Goal: Feedback & Contribution: Submit feedback/report problem

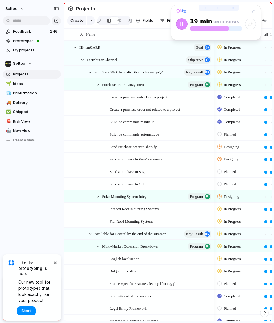
drag, startPoint x: 220, startPoint y: 2, endPoint x: 216, endPoint y: 8, distance: 7.0
click at [216, 8] on div at bounding box center [218, 8] width 41 height 6
click at [24, 42] on span "Prototypes" at bounding box center [36, 41] width 46 height 6
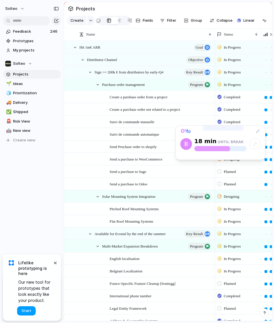
click at [23, 308] on span "Start" at bounding box center [26, 311] width 10 height 6
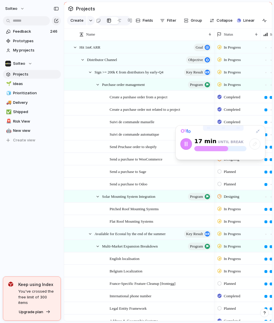
click at [95, 87] on div "Purchase order management program" at bounding box center [153, 85] width 119 height 12
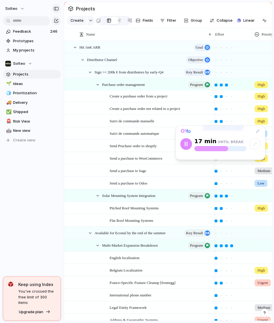
click at [55, 7] on div "button" at bounding box center [56, 9] width 5 height 4
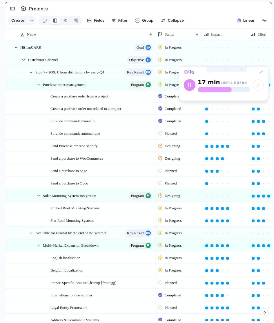
drag, startPoint x: 210, startPoint y: 129, endPoint x: 213, endPoint y: 45, distance: 84.0
click at [213, 66] on div at bounding box center [226, 69] width 41 height 6
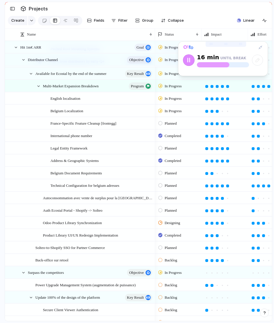
click at [178, 214] on div "Planned" at bounding box center [178, 210] width 46 height 10
click at [174, 213] on div "Backlog Planned Paused Designing In Progress Completed Canceled" at bounding box center [137, 161] width 274 height 323
click at [174, 213] on span "Planned" at bounding box center [170, 211] width 12 height 6
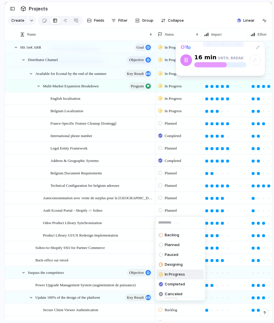
click at [173, 270] on li "In Progress" at bounding box center [179, 275] width 47 height 10
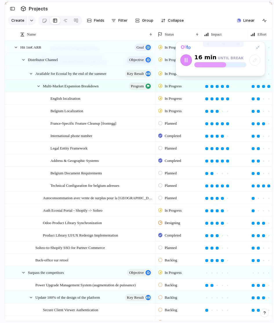
click at [179, 221] on span "Designing" at bounding box center [171, 223] width 15 height 6
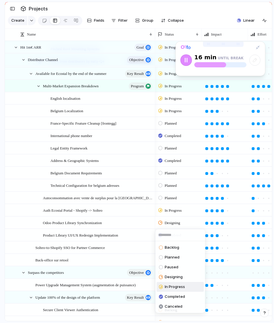
click at [172, 287] on span "In Progress" at bounding box center [174, 287] width 20 height 6
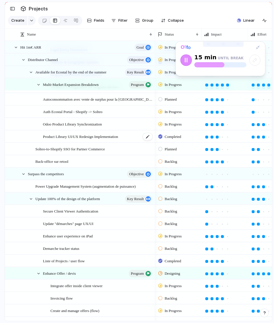
scroll to position [264, 0]
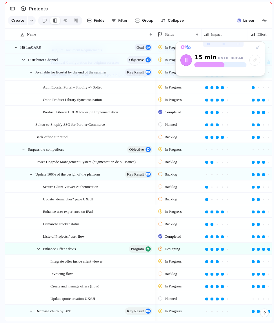
click at [181, 211] on span "In Progress" at bounding box center [172, 212] width 17 height 6
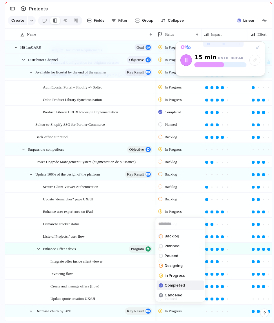
click at [175, 287] on span "Completed" at bounding box center [174, 286] width 20 height 6
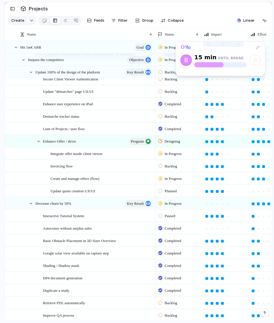
click at [173, 192] on span "Planned" at bounding box center [170, 192] width 12 height 6
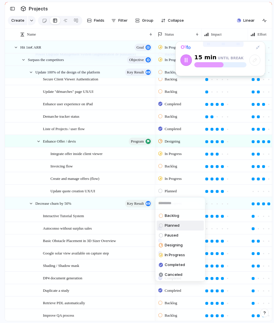
click at [167, 222] on li "Planned" at bounding box center [179, 226] width 47 height 10
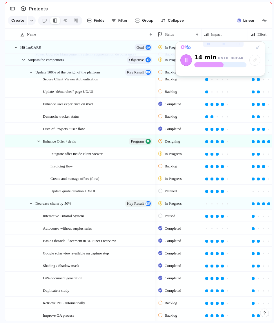
click at [173, 200] on div "In Progress" at bounding box center [170, 203] width 25 height 7
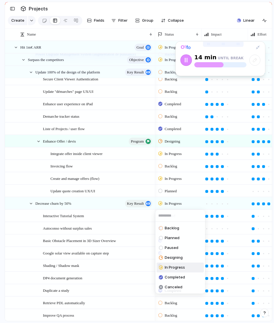
click at [177, 189] on div "Backlog Planned Paused Designing In Progress Completed Canceled" at bounding box center [137, 161] width 274 height 323
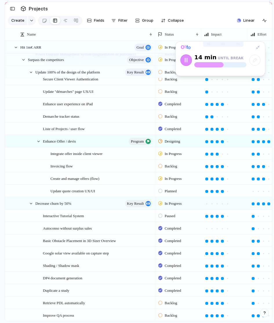
click at [177, 190] on span "Planned" at bounding box center [170, 192] width 12 height 6
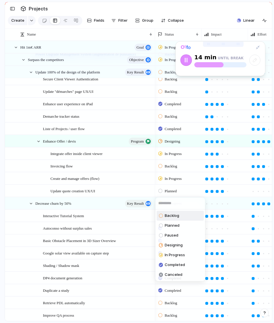
click at [175, 215] on span "Backlog" at bounding box center [171, 216] width 14 height 6
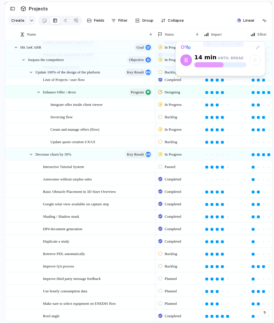
click at [180, 167] on div "Paused" at bounding box center [178, 166] width 46 height 10
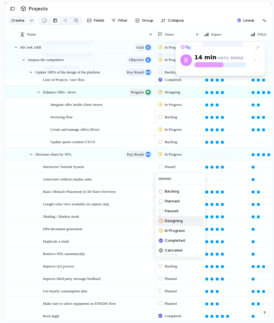
click at [180, 220] on span "Designing" at bounding box center [173, 221] width 18 height 6
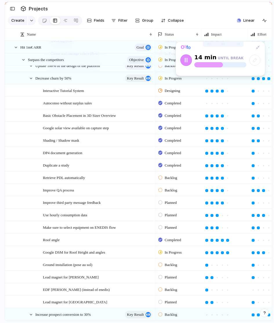
click at [173, 215] on span "Planned" at bounding box center [170, 216] width 12 height 6
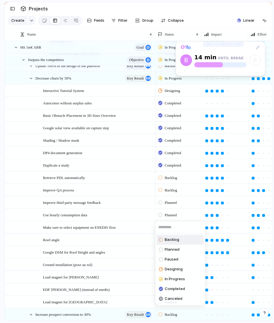
click at [172, 239] on span "Backlog" at bounding box center [171, 240] width 14 height 6
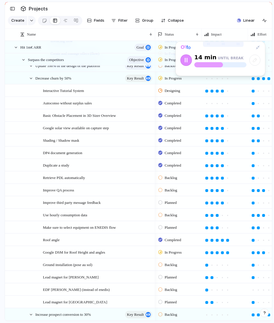
click at [174, 227] on span "Planned" at bounding box center [170, 228] width 12 height 6
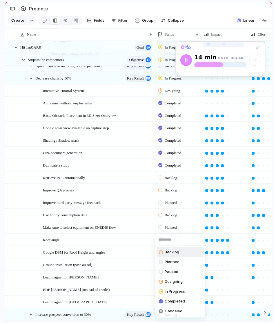
click at [172, 252] on span "Backlog" at bounding box center [171, 253] width 14 height 6
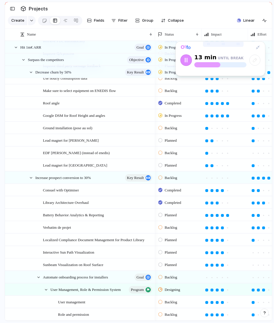
click at [184, 215] on div "Planned" at bounding box center [178, 214] width 46 height 10
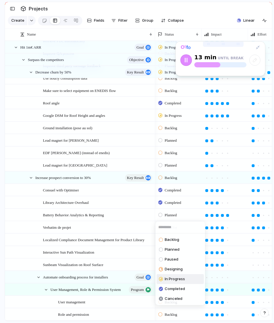
drag, startPoint x: 180, startPoint y: 266, endPoint x: 174, endPoint y: 278, distance: 13.3
click at [174, 278] on ul "Backlog Planned Paused Designing In Progress Completed Canceled" at bounding box center [180, 270] width 50 height 72
click at [174, 278] on span "In Progress" at bounding box center [174, 280] width 20 height 6
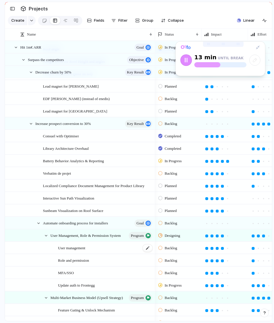
scroll to position [709, 0]
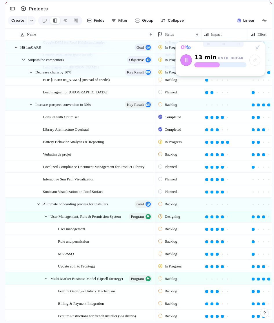
click at [175, 255] on span "Backlog" at bounding box center [170, 254] width 12 height 6
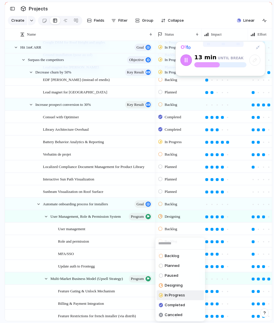
click at [173, 295] on span "In Progress" at bounding box center [174, 296] width 20 height 6
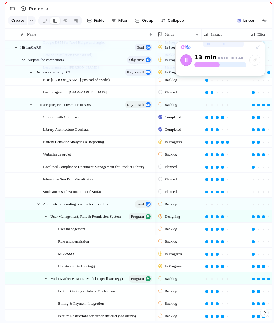
click at [179, 244] on div "Backlog" at bounding box center [168, 241] width 21 height 7
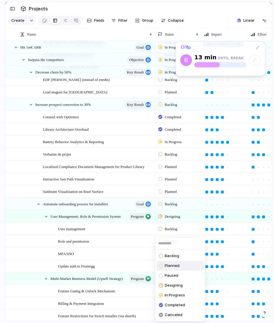
click at [178, 267] on span "Planned" at bounding box center [171, 266] width 15 height 6
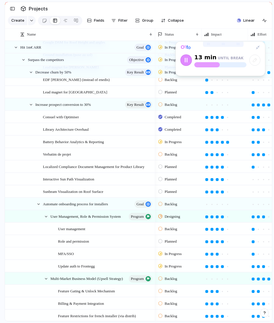
click at [177, 229] on span "Backlog" at bounding box center [170, 229] width 12 height 6
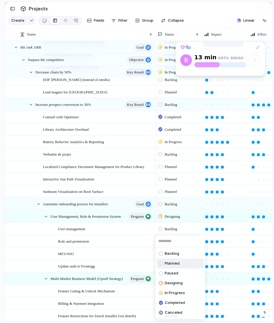
click at [179, 263] on li "Planned" at bounding box center [179, 264] width 47 height 10
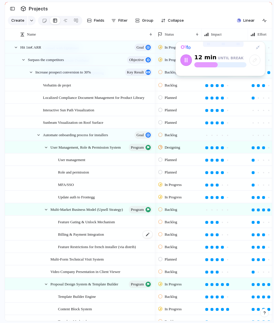
click at [104, 235] on span "Billing & Payment Integration" at bounding box center [81, 234] width 46 height 7
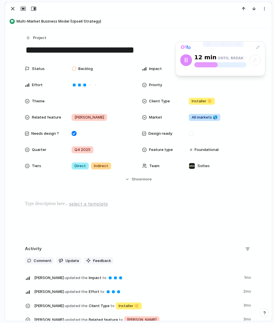
click at [12, 3] on div at bounding box center [138, 8] width 266 height 13
click at [12, 7] on div "button" at bounding box center [12, 8] width 7 height 7
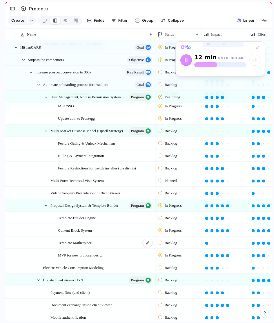
scroll to position [878, 0]
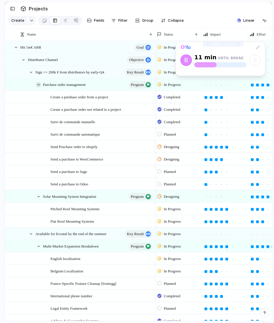
click at [38, 84] on div at bounding box center [38, 84] width 5 height 5
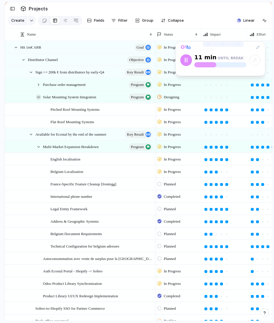
click at [38, 98] on div at bounding box center [38, 97] width 5 height 5
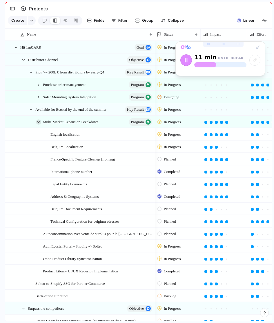
click at [40, 122] on div at bounding box center [38, 122] width 5 height 5
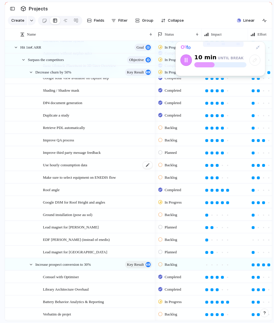
click at [107, 160] on div "Use hourly consumption data" at bounding box center [98, 165] width 110 height 12
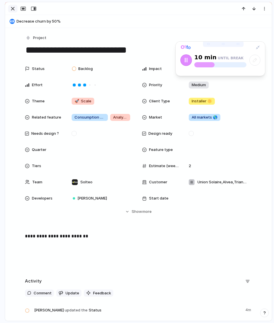
click at [13, 8] on div "button" at bounding box center [12, 8] width 7 height 7
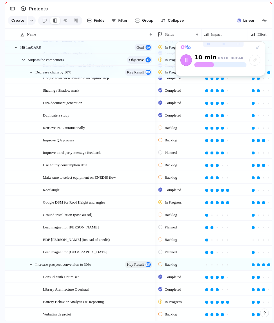
click at [178, 253] on div "Planned" at bounding box center [168, 252] width 20 height 7
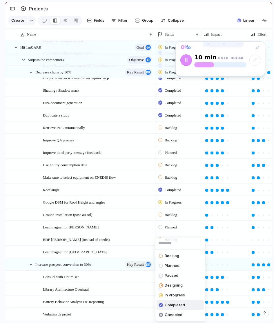
click at [179, 303] on span "Completed" at bounding box center [174, 306] width 20 height 6
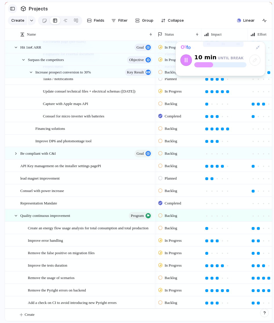
click at [13, 10] on div "button" at bounding box center [12, 9] width 5 height 4
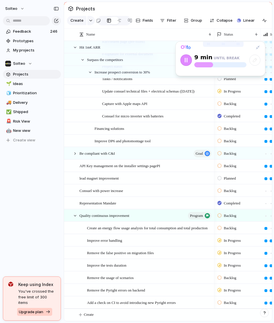
click at [44, 311] on button "Upgrade plan" at bounding box center [34, 312] width 35 height 8
click at [41, 29] on span "Feedback" at bounding box center [30, 32] width 35 height 6
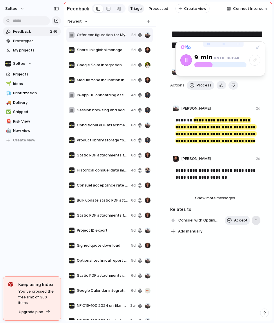
click at [258, 222] on button "button" at bounding box center [255, 220] width 9 height 9
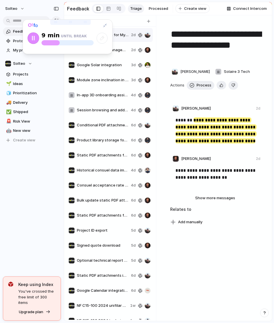
drag, startPoint x: 224, startPoint y: 45, endPoint x: 68, endPoint y: 22, distance: 157.8
click at [68, 22] on div at bounding box center [70, 22] width 41 height 6
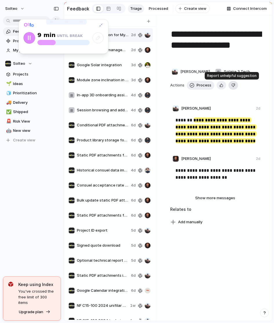
click at [233, 86] on button "Delete" at bounding box center [233, 85] width 10 height 9
click at [233, 86] on button "Delete" at bounding box center [239, 85] width 23 height 9
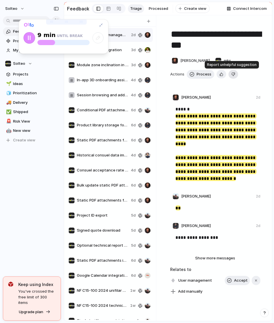
click at [231, 74] on div "button" at bounding box center [233, 75] width 4 height 6
click at [237, 76] on span "Delete" at bounding box center [243, 75] width 12 height 6
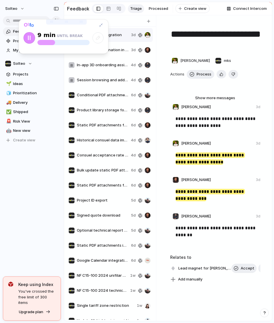
click at [120, 48] on span "Module zone inclination in yield calculation" at bounding box center [103, 50] width 52 height 6
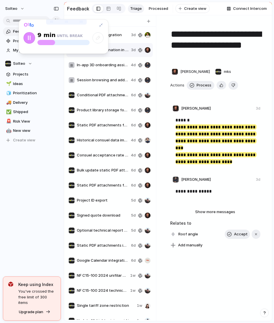
drag, startPoint x: 190, startPoint y: 41, endPoint x: 217, endPoint y: 52, distance: 29.0
click at [213, 50] on textarea "**********" at bounding box center [216, 45] width 92 height 34
click at [217, 52] on textarea "**********" at bounding box center [216, 45] width 92 height 34
click at [89, 231] on span "Optional technical report signature" at bounding box center [103, 231] width 52 height 6
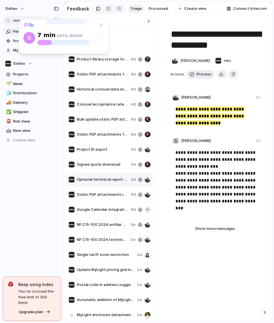
scroll to position [214, 0]
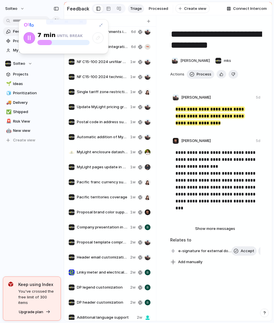
click at [105, 275] on span "Linky meter and electrical panel on site plan" at bounding box center [102, 273] width 51 height 6
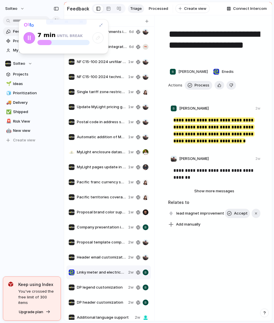
click at [237, 171] on p "**********" at bounding box center [214, 170] width 83 height 7
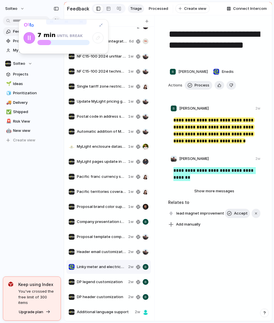
scroll to position [221, 0]
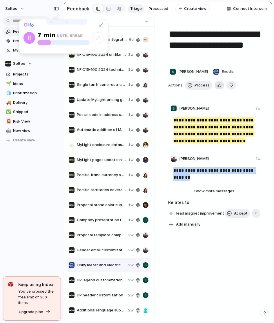
click at [221, 86] on button "button" at bounding box center [219, 85] width 10 height 8
click at [200, 85] on span "Process" at bounding box center [201, 86] width 15 height 6
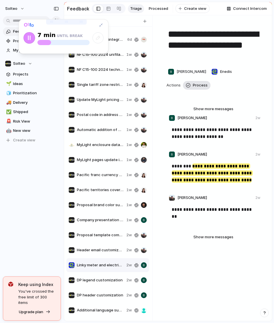
type textarea "**********"
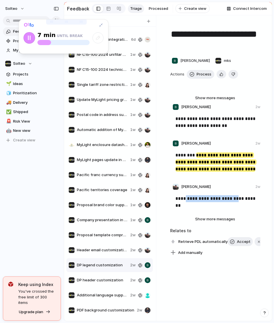
drag, startPoint x: 182, startPoint y: 201, endPoint x: 228, endPoint y: 201, distance: 46.6
click at [228, 201] on p "**********" at bounding box center [217, 198] width 85 height 7
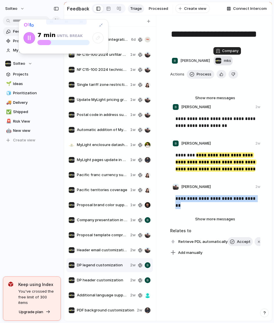
click at [231, 62] on span "mks" at bounding box center [227, 61] width 7 height 6
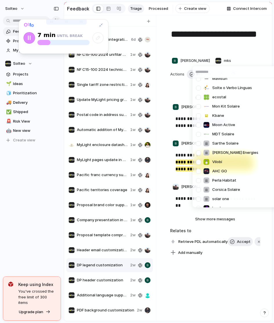
scroll to position [504, 0]
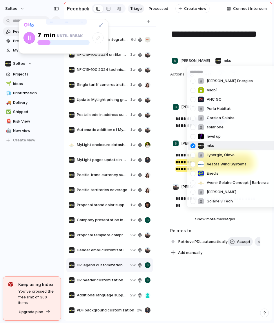
click at [193, 147] on div at bounding box center [193, 146] width 10 height 10
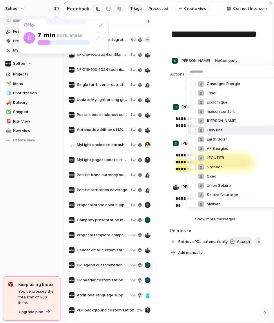
scroll to position [0, 0]
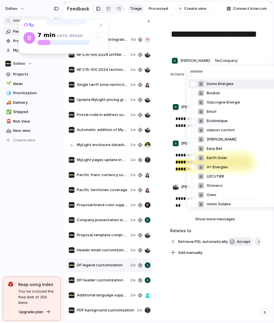
click at [228, 44] on div "Domo Energies Boubat Gascogne Energie Ensol Ecolomique maison confort Aj Confor…" at bounding box center [137, 161] width 274 height 323
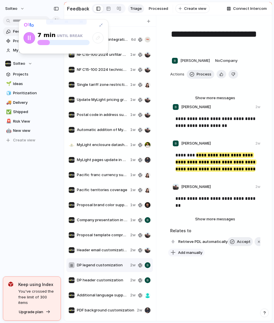
click at [188, 253] on span "Add manually" at bounding box center [190, 253] width 24 height 6
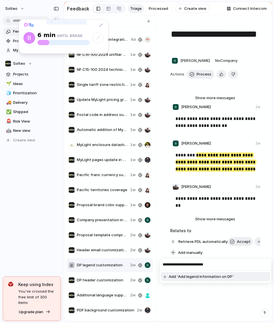
click at [167, 266] on input "**********" at bounding box center [215, 265] width 111 height 12
click at [228, 265] on input "**********" at bounding box center [215, 265] width 111 height 12
click at [233, 265] on input "**********" at bounding box center [215, 265] width 111 height 12
type input "**********"
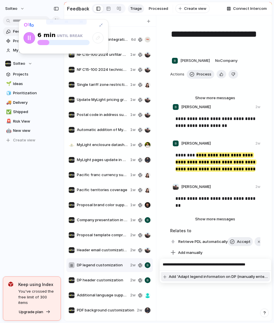
click at [244, 278] on span "Add 'Adapt legend information on DP (manually enter a legend) '" at bounding box center [218, 277] width 99 height 6
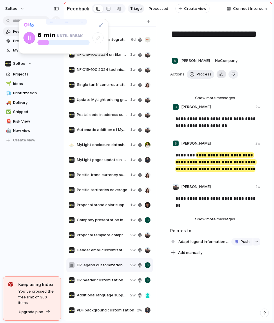
click at [219, 74] on div "button" at bounding box center [221, 75] width 4 height 6
click at [189, 76] on div "button" at bounding box center [191, 74] width 5 height 5
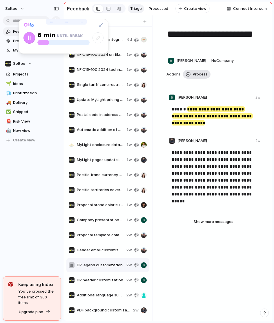
type textarea "**********"
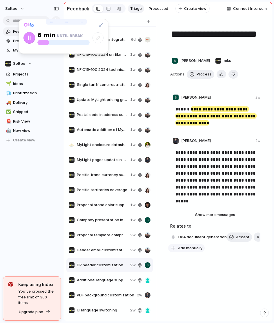
click at [184, 247] on span "Add manually" at bounding box center [190, 249] width 24 height 6
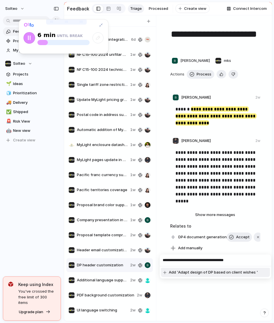
type input "**********"
click at [208, 273] on span "Add 'Adapt design of DP based on client wishes '" at bounding box center [213, 273] width 89 height 6
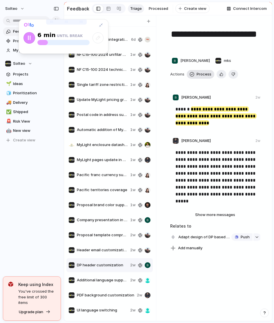
click at [200, 75] on span "Process" at bounding box center [203, 75] width 15 height 6
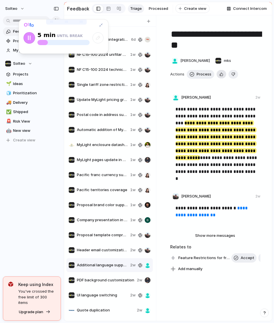
click at [221, 73] on button "button" at bounding box center [221, 74] width 10 height 8
click at [199, 75] on span "Process" at bounding box center [203, 75] width 15 height 6
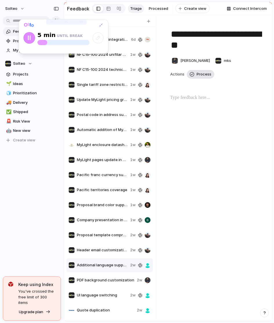
type textarea "**********"
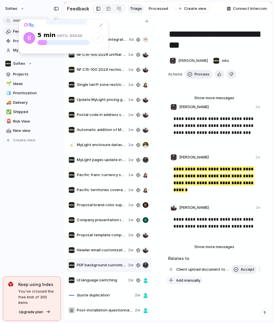
click at [198, 279] on span "Add manually" at bounding box center [188, 281] width 24 height 6
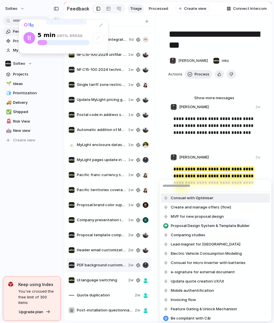
click at [225, 185] on input "text" at bounding box center [215, 186] width 111 height 12
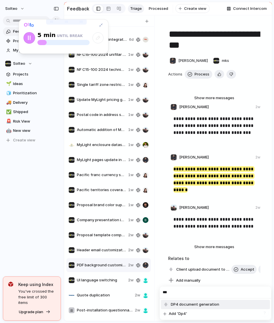
type input "***"
click at [191, 306] on span "DP4 document generation" at bounding box center [195, 305] width 48 height 6
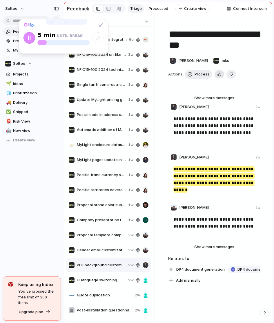
click at [220, 76] on div "button" at bounding box center [219, 75] width 4 height 6
click at [199, 73] on span "Process" at bounding box center [201, 75] width 15 height 6
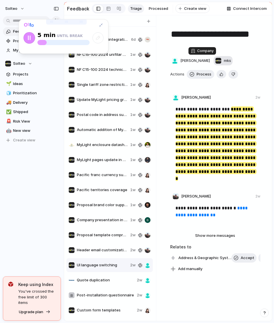
click at [224, 59] on span "mks" at bounding box center [227, 61] width 7 height 6
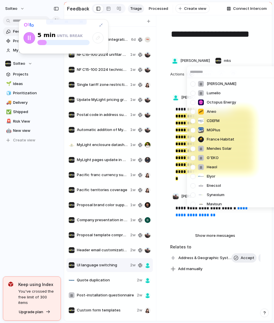
scroll to position [504, 0]
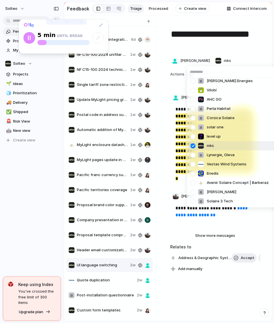
click at [192, 144] on div at bounding box center [193, 146] width 10 height 10
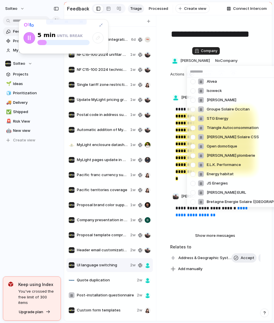
scroll to position [0, 0]
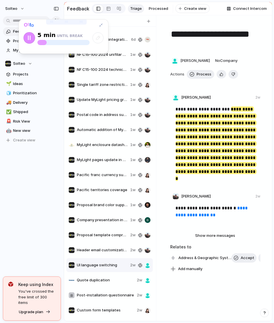
click at [172, 79] on div "Domo Energies Boubat Gascogne Energie Ensol Ecolomique maison confort Aj Confor…" at bounding box center [137, 161] width 274 height 323
click at [202, 74] on span "Process" at bounding box center [203, 75] width 15 height 6
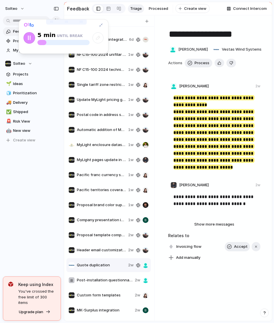
scroll to position [3, 0]
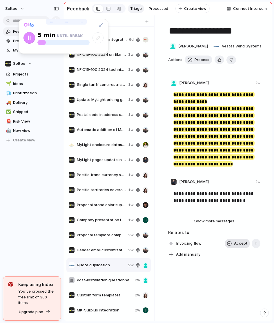
click at [233, 244] on button "Accept" at bounding box center [236, 243] width 25 height 9
click at [207, 61] on span "Process" at bounding box center [201, 60] width 15 height 6
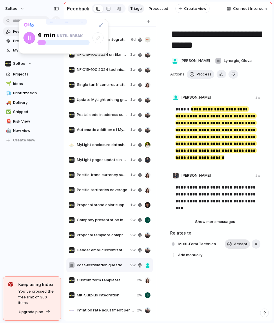
click at [237, 245] on span "Accept" at bounding box center [241, 245] width 14 height 6
click at [202, 72] on span "Process" at bounding box center [203, 75] width 15 height 6
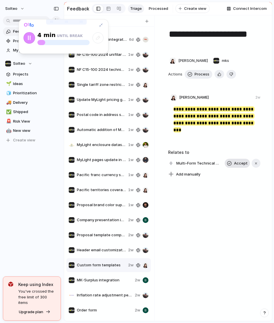
click at [243, 161] on span "Accept" at bounding box center [241, 164] width 14 height 6
click at [202, 75] on span "Process" at bounding box center [201, 75] width 15 height 6
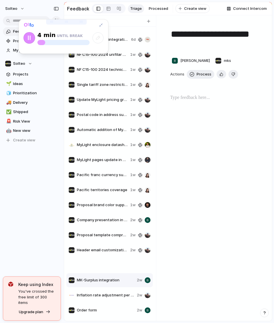
type textarea "**********"
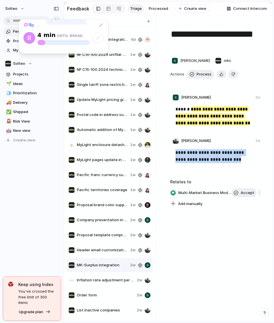
drag, startPoint x: 221, startPoint y: 162, endPoint x: 173, endPoint y: 153, distance: 48.5
click at [173, 153] on div "**********" at bounding box center [215, 159] width 89 height 24
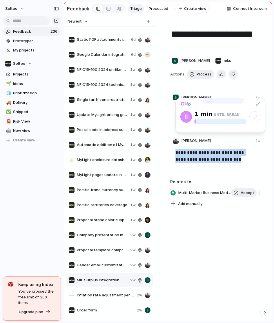
click at [218, 170] on div "**********" at bounding box center [215, 159] width 89 height 24
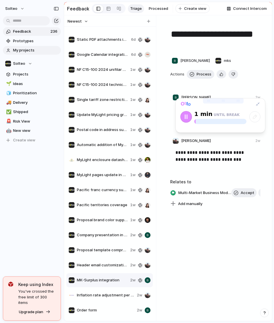
click at [31, 52] on span "My projects" at bounding box center [36, 50] width 46 height 6
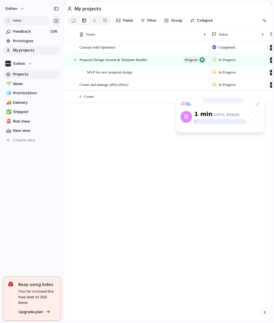
click at [31, 72] on span "Projects" at bounding box center [36, 75] width 46 height 6
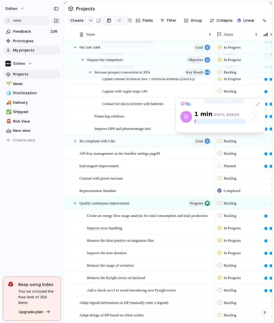
scroll to position [1150, 0]
click at [43, 50] on span "My projects" at bounding box center [36, 50] width 46 height 6
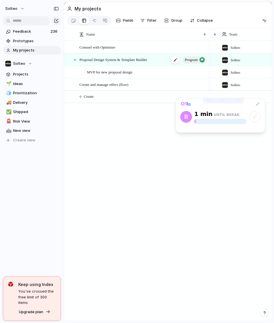
scroll to position [0, 50]
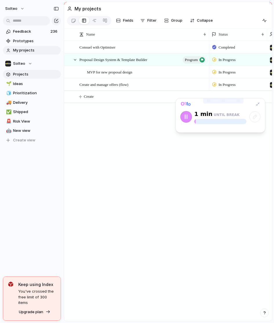
click at [22, 76] on span "Projects" at bounding box center [36, 75] width 46 height 6
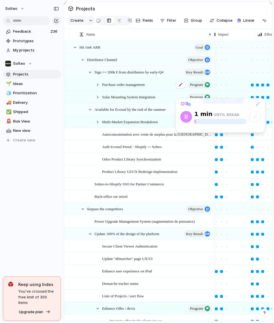
scroll to position [0, 69]
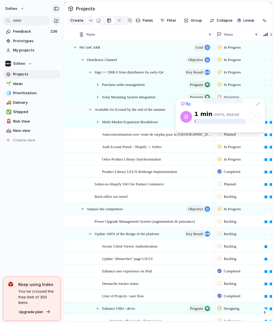
click at [55, 10] on div "button" at bounding box center [56, 9] width 5 height 4
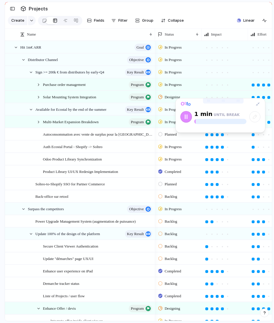
click at [37, 81] on div "Purchase order management program" at bounding box center [94, 85] width 119 height 12
click at [38, 86] on div at bounding box center [38, 84] width 5 height 5
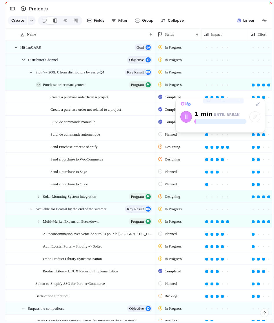
click at [40, 84] on div at bounding box center [38, 84] width 5 height 5
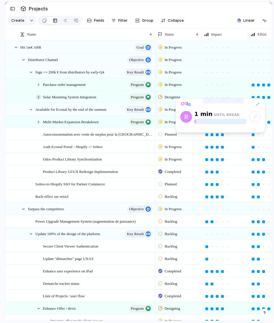
click at [39, 97] on div at bounding box center [38, 97] width 5 height 5
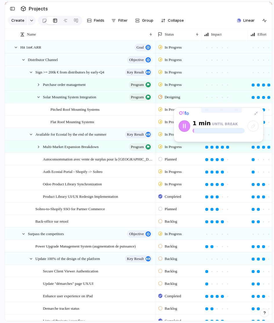
drag, startPoint x: 208, startPoint y: 103, endPoint x: 177, endPoint y: 243, distance: 143.5
click at [201, 113] on div at bounding box center [221, 110] width 41 height 6
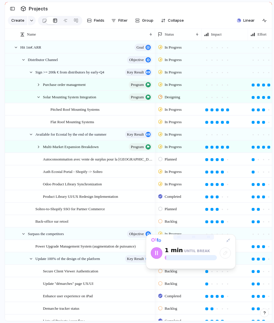
click at [173, 96] on span "Designing" at bounding box center [171, 97] width 15 height 6
click at [173, 100] on div "Backlog Planned Paused Designing In Progress Completed Canceled" at bounding box center [137, 161] width 274 height 323
click at [173, 100] on span "Designing" at bounding box center [171, 97] width 15 height 6
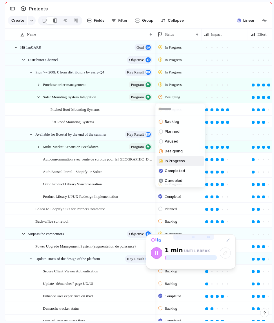
click at [172, 157] on li "In Progress" at bounding box center [179, 161] width 47 height 10
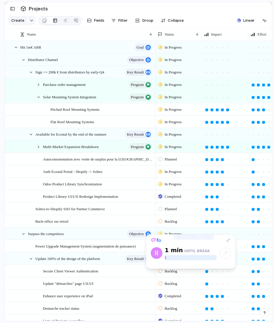
click at [178, 122] on span "In Progress" at bounding box center [172, 122] width 17 height 6
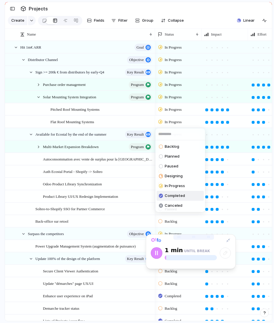
click at [172, 194] on span "Completed" at bounding box center [174, 196] width 20 height 6
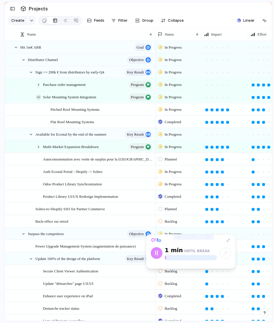
click at [40, 98] on div at bounding box center [38, 97] width 5 height 5
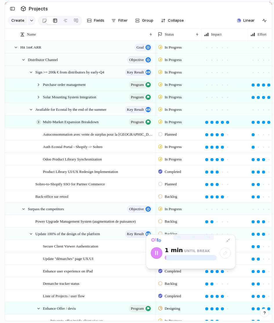
click at [38, 124] on div at bounding box center [38, 122] width 5 height 5
